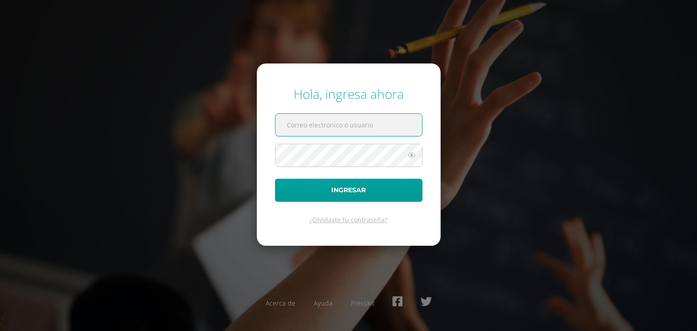
type input "[EMAIL_ADDRESS][DOMAIN_NAME]"
click at [275, 179] on button "Ingresar" at bounding box center [349, 190] width 148 height 23
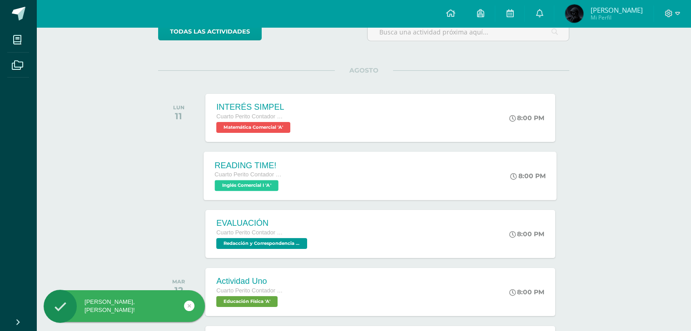
scroll to position [45, 0]
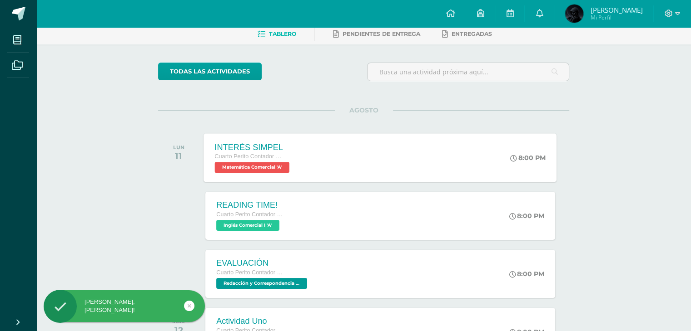
click at [431, 148] on div "INTERÉS SIMPEL Cuarto Perito Contador con Orientación en Computación Matemática…" at bounding box center [380, 158] width 353 height 49
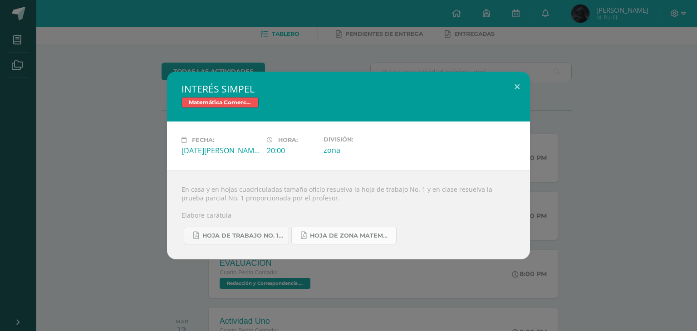
click at [334, 241] on link "Hoja de zona Matemática Comercial.pdf" at bounding box center [344, 236] width 105 height 18
click at [242, 232] on link "Hoja de trabajo No. 1 Matemática Comercial..pdf" at bounding box center [236, 236] width 105 height 18
click at [519, 88] on button at bounding box center [517, 87] width 26 height 31
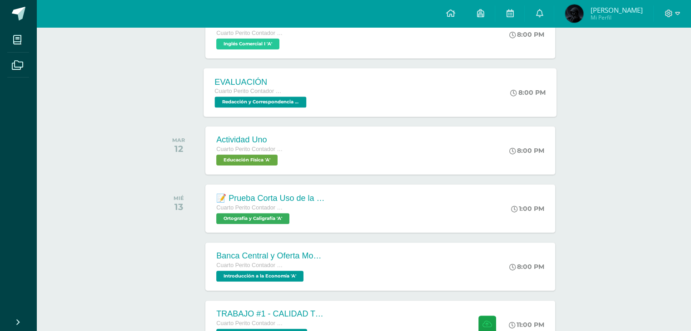
scroll to position [91, 0]
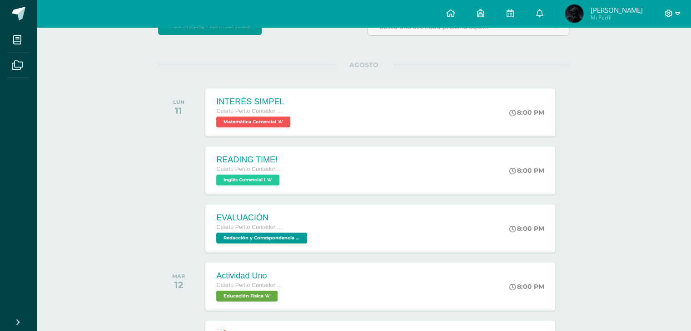
click at [676, 12] on icon at bounding box center [677, 14] width 5 height 8
click at [650, 60] on span "Cerrar sesión" at bounding box center [648, 62] width 41 height 9
